Goal: Task Accomplishment & Management: Use online tool/utility

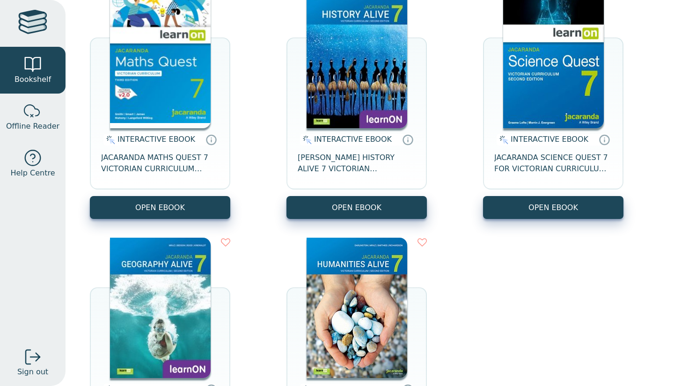
scroll to position [94, 0]
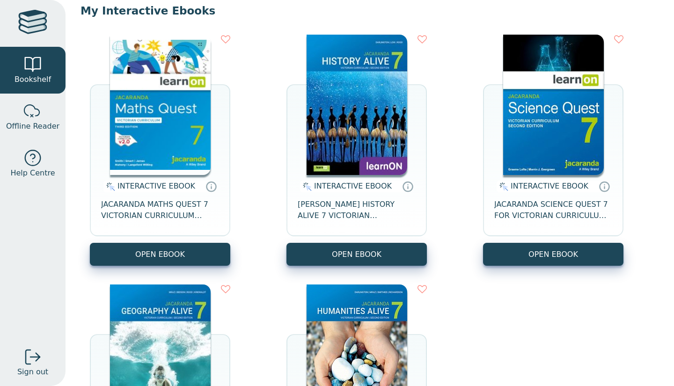
drag, startPoint x: 182, startPoint y: 260, endPoint x: 178, endPoint y: 275, distance: 15.8
click at [178, 275] on div "INTERACTIVE EBOOK JACARANDA MATHS QUEST 7 VICTORIAN CURRICULUM LEARNON EBOOK 3E…" at bounding box center [370, 275] width 578 height 500
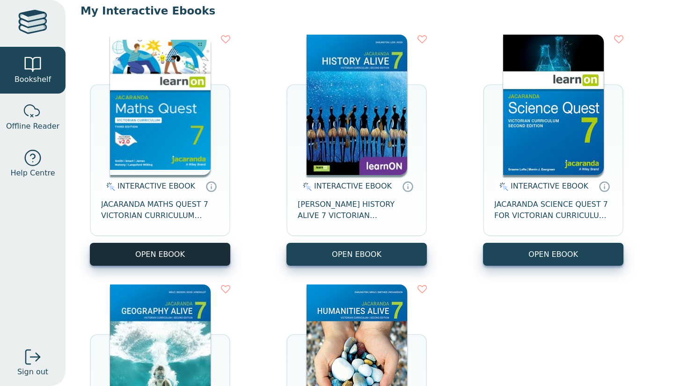
click at [178, 263] on button "OPEN EBOOK" at bounding box center [160, 254] width 140 height 23
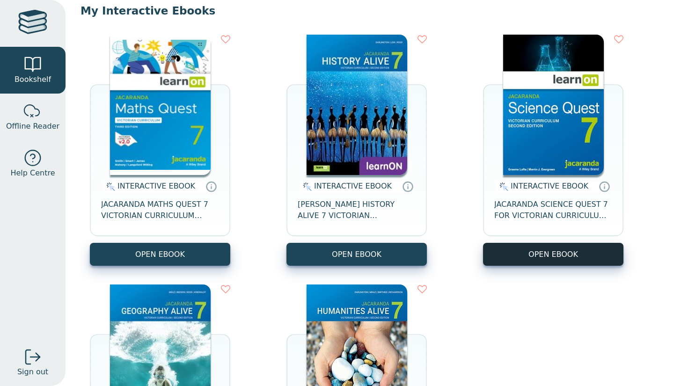
click at [559, 257] on button "OPEN EBOOK" at bounding box center [553, 254] width 140 height 23
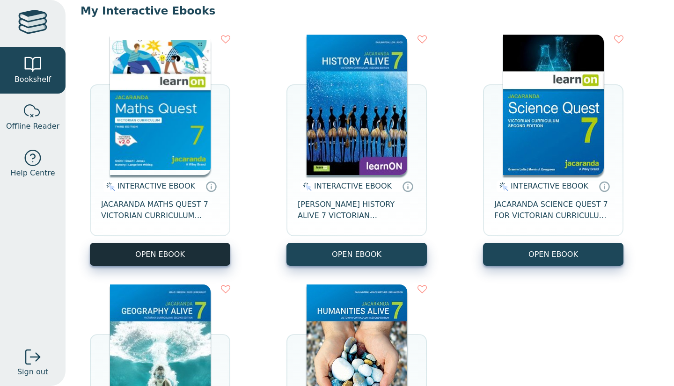
click at [199, 251] on button "OPEN EBOOK" at bounding box center [160, 254] width 140 height 23
